Goal: Transaction & Acquisition: Purchase product/service

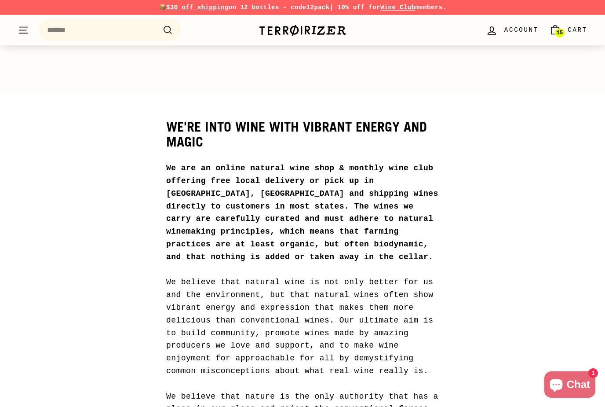
scroll to position [787, 0]
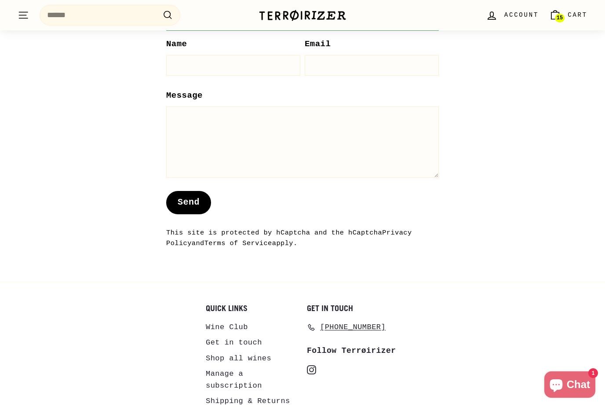
click at [566, 12] on link "15 Cart" at bounding box center [568, 15] width 49 height 26
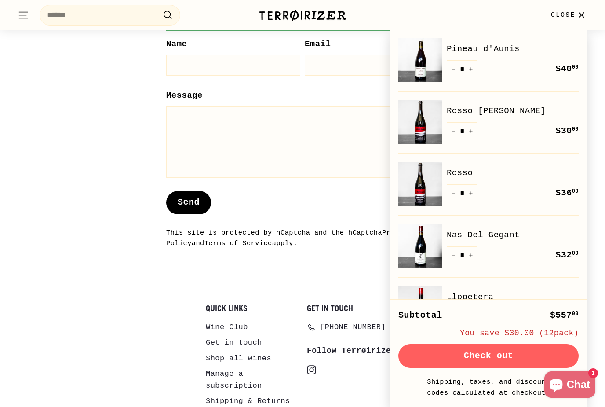
scroll to position [154, 0]
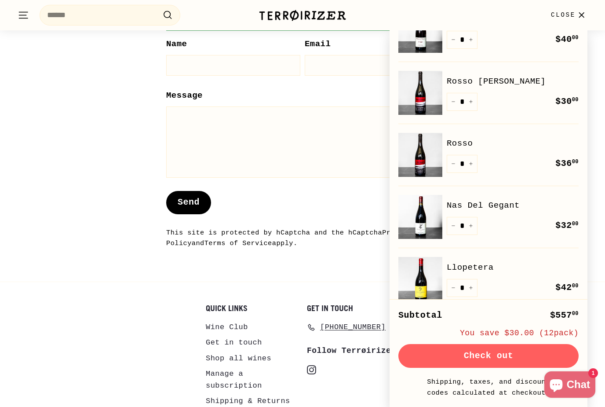
click at [483, 80] on link "Rosso [PERSON_NAME]" at bounding box center [513, 81] width 132 height 13
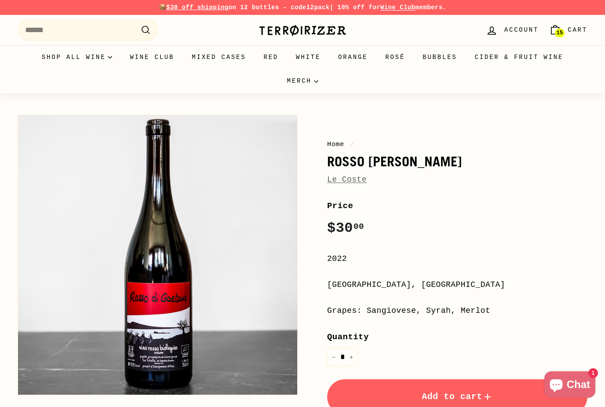
click at [357, 187] on div "Home / Rosso di Gaetano Le Coste Price Regular price $30 00 $30.00 / 2022 Lazio…" at bounding box center [447, 316] width 280 height 412
click at [357, 184] on span "Le Coste" at bounding box center [347, 179] width 40 height 13
click at [351, 180] on link "Le Coste" at bounding box center [347, 179] width 40 height 9
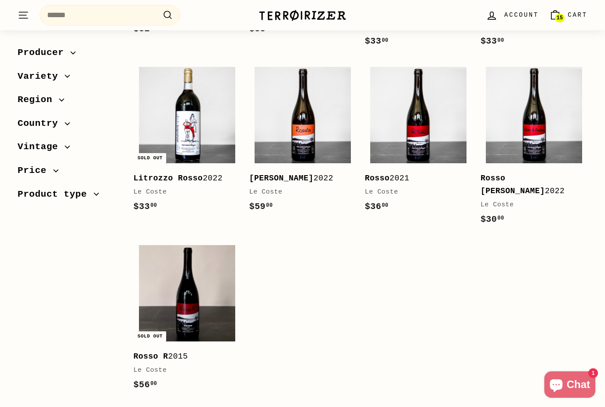
scroll to position [334, 0]
